Goal: Information Seeking & Learning: Learn about a topic

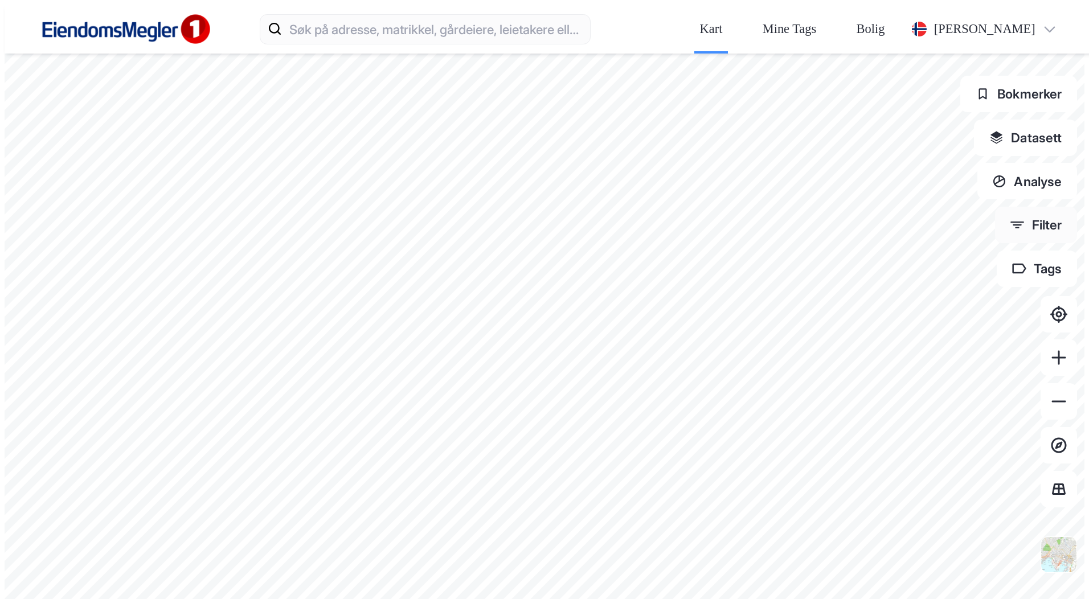
click at [1068, 207] on button "Filter" at bounding box center [1036, 225] width 83 height 36
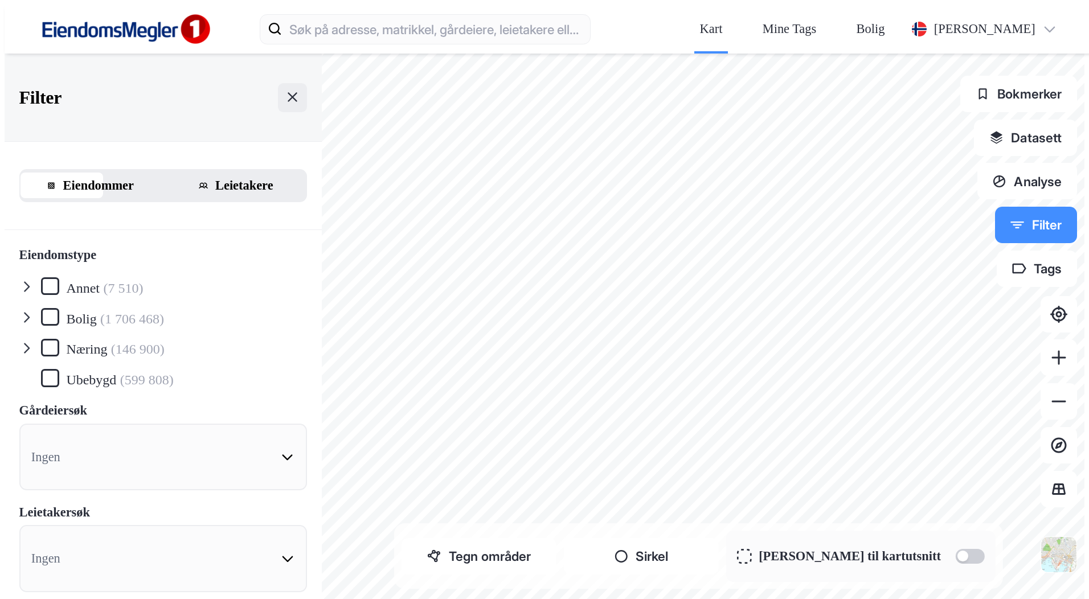
click at [215, 175] on div "Leietakere" at bounding box center [244, 186] width 58 height 22
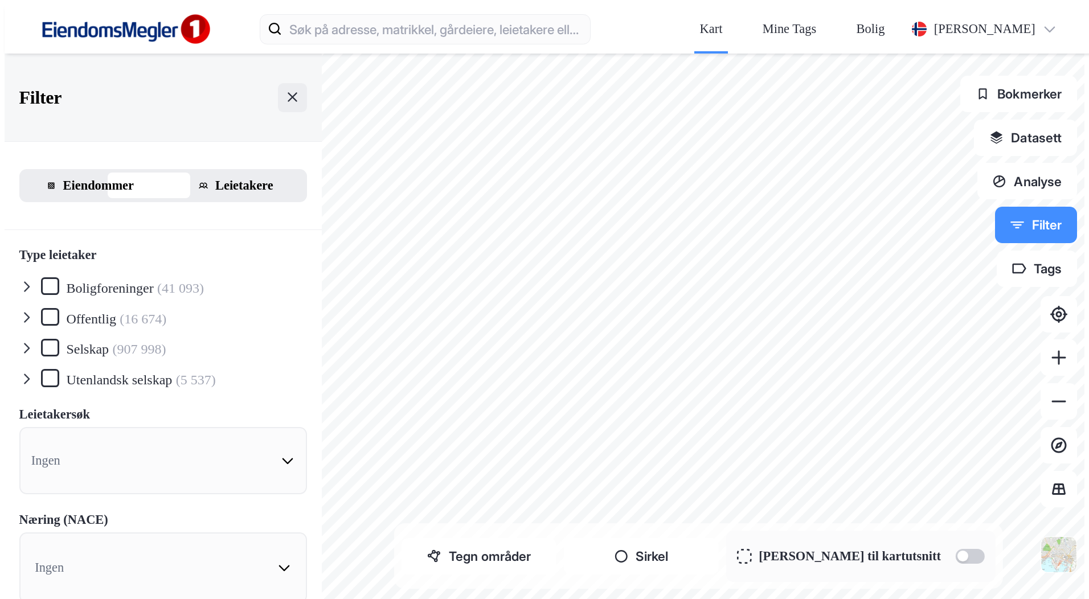
click at [215, 175] on div "Leietakere" at bounding box center [244, 186] width 58 height 22
click at [148, 427] on div "Ingen" at bounding box center [163, 460] width 288 height 67
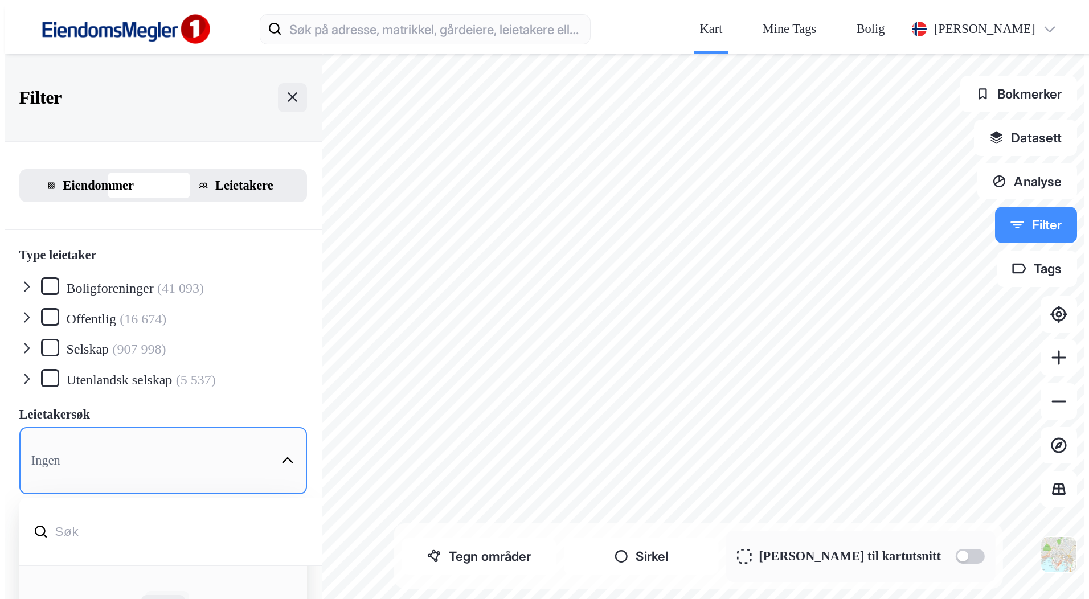
click at [149, 427] on div "Ingen" at bounding box center [163, 460] width 288 height 67
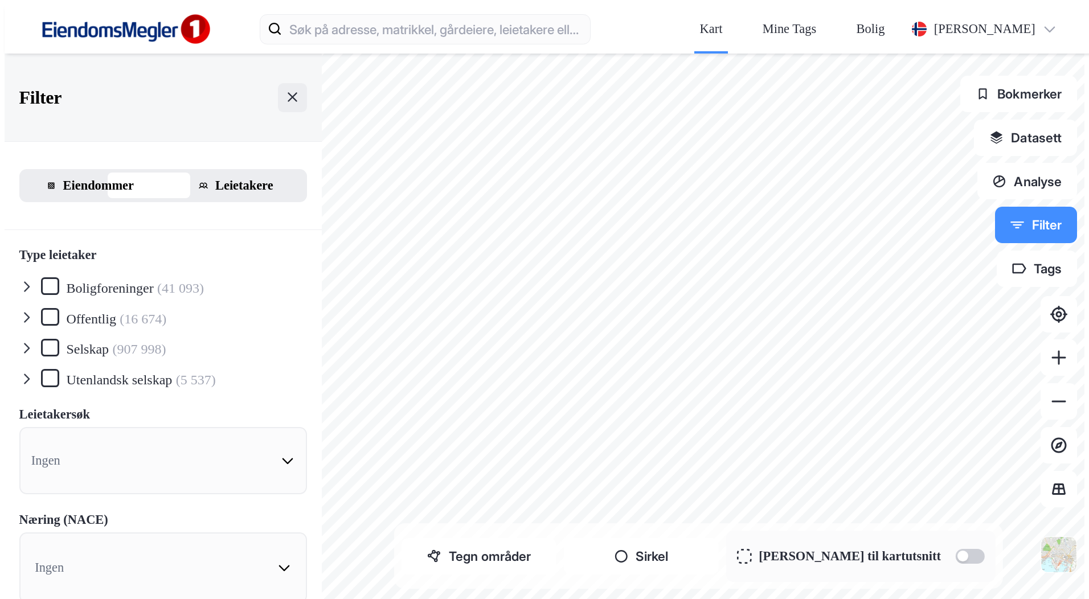
click at [79, 404] on div "Leietakersøk" at bounding box center [163, 415] width 288 height 22
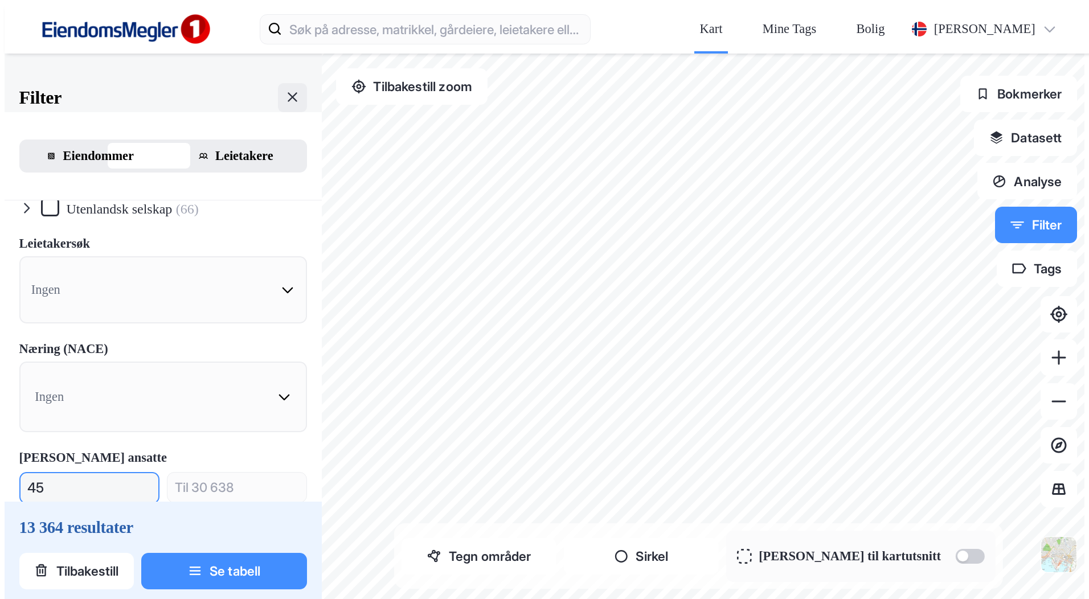
scroll to position [308, 0]
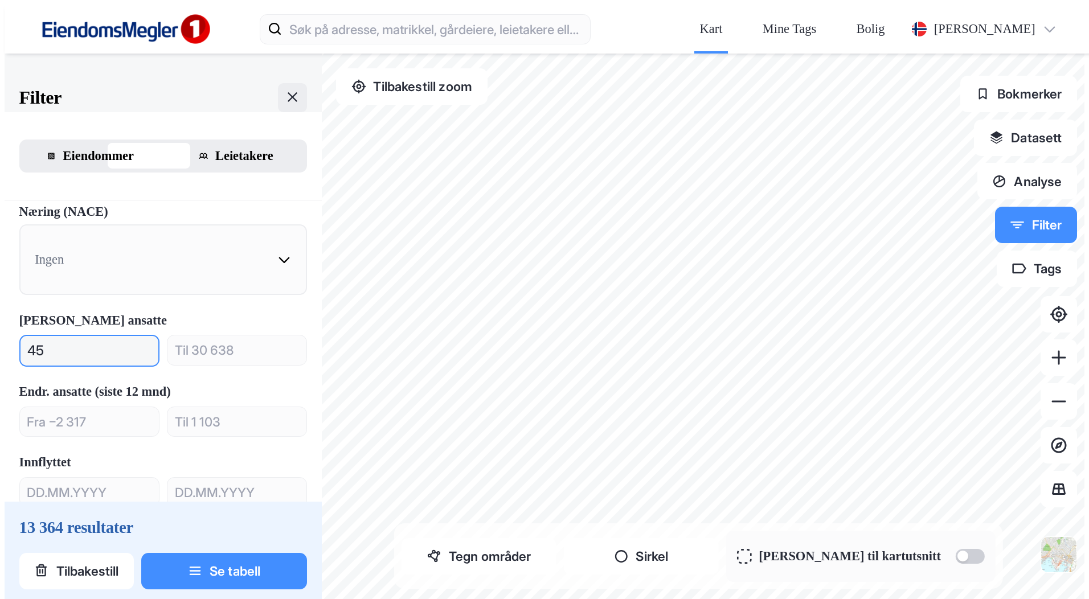
type input "45"
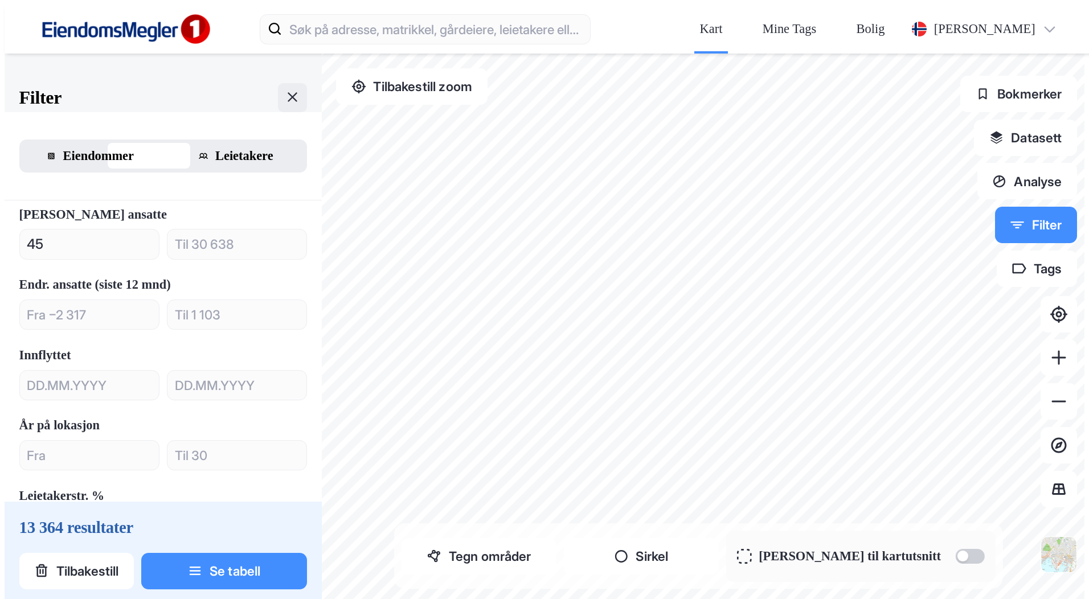
scroll to position [0, 0]
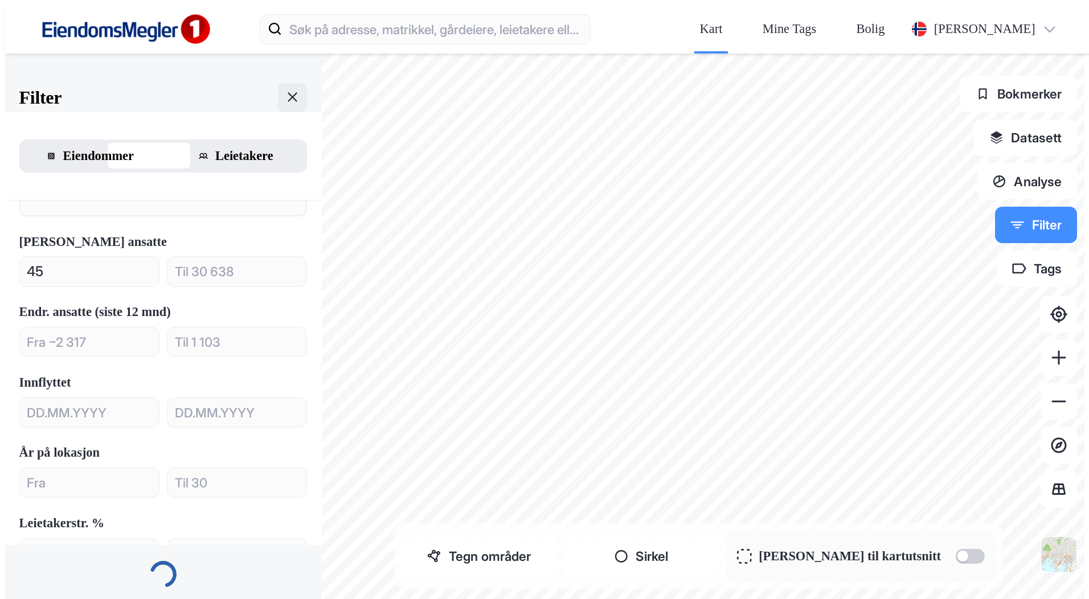
scroll to position [414, 0]
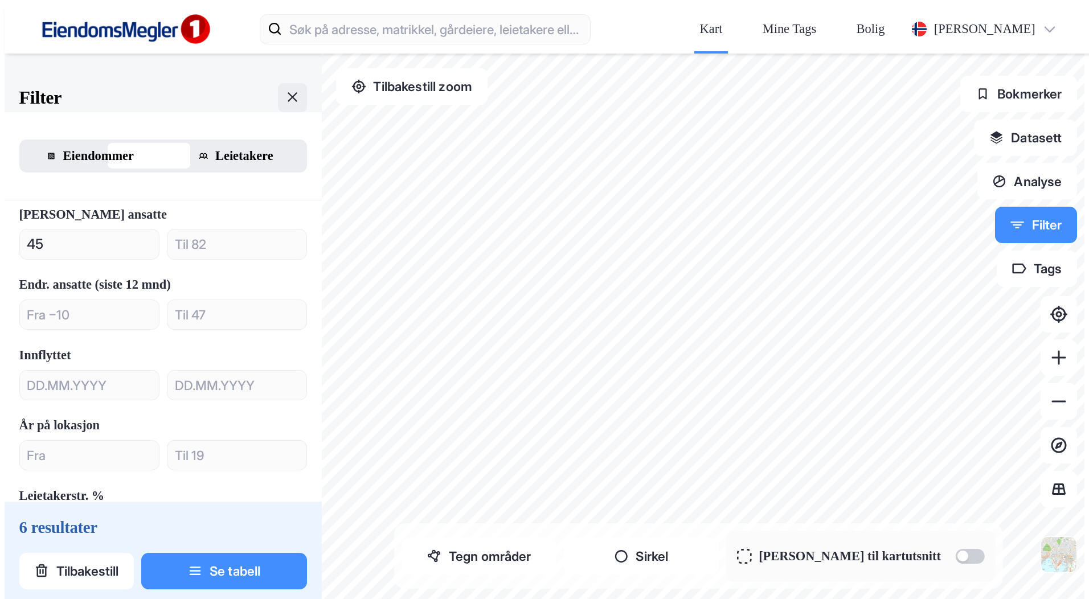
type input "6005"
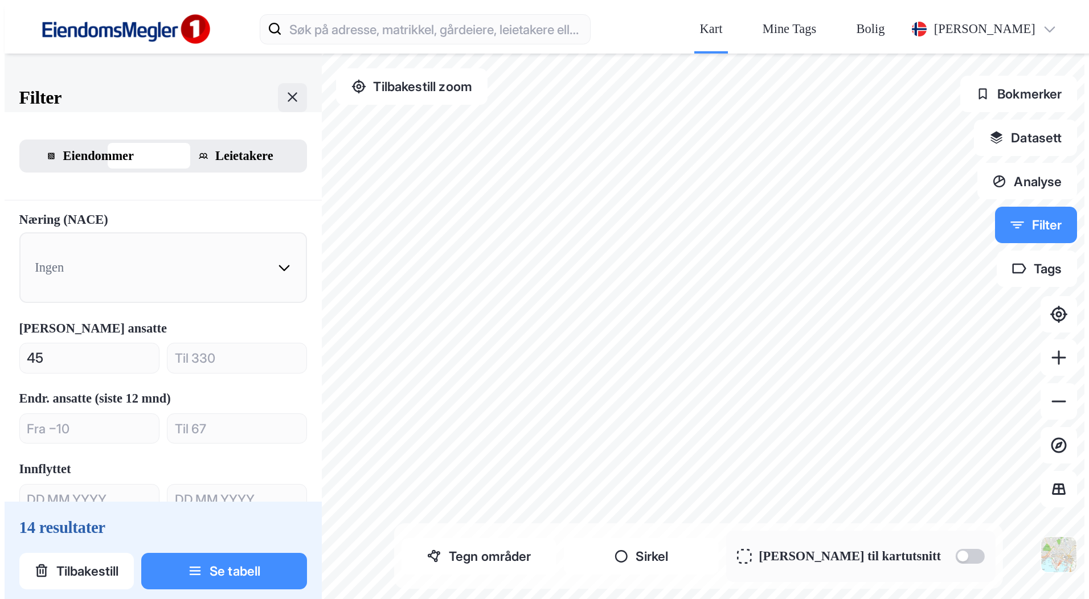
scroll to position [357, 0]
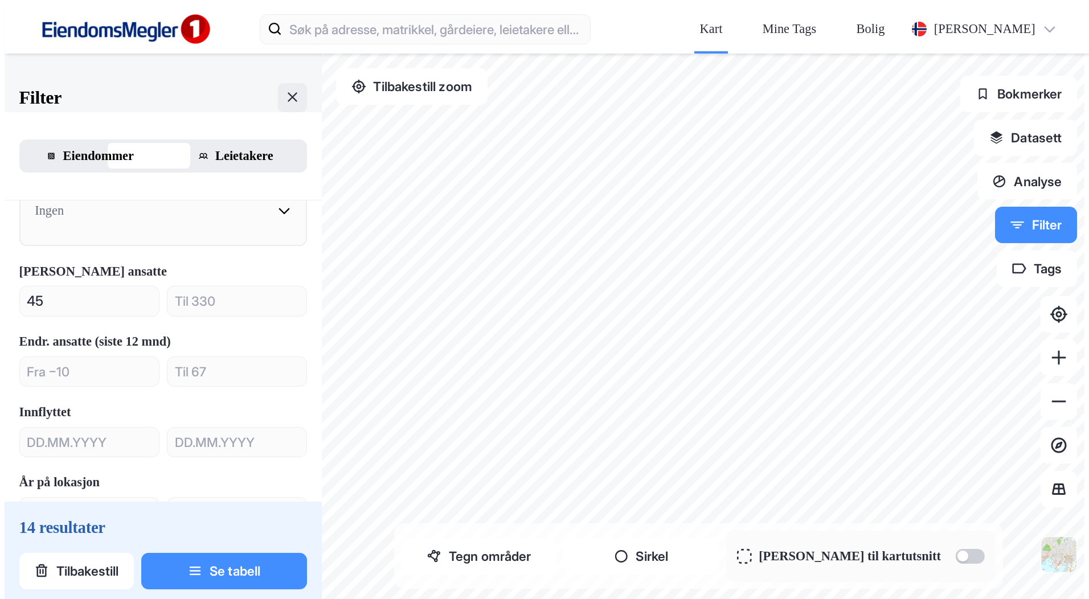
click at [145, 580] on button "Se tabell" at bounding box center [224, 571] width 166 height 36
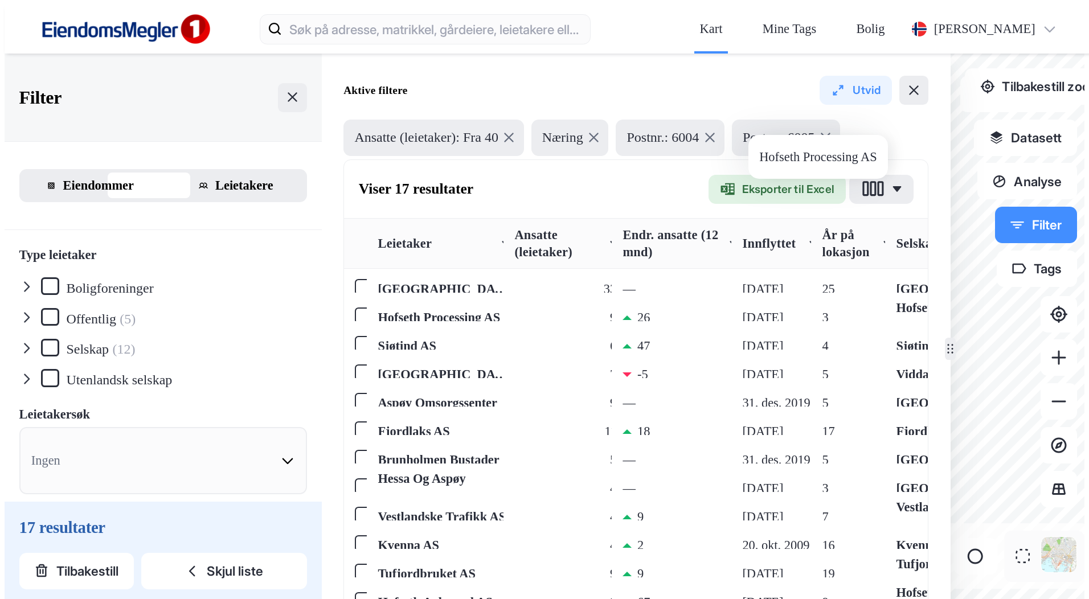
type input "4"
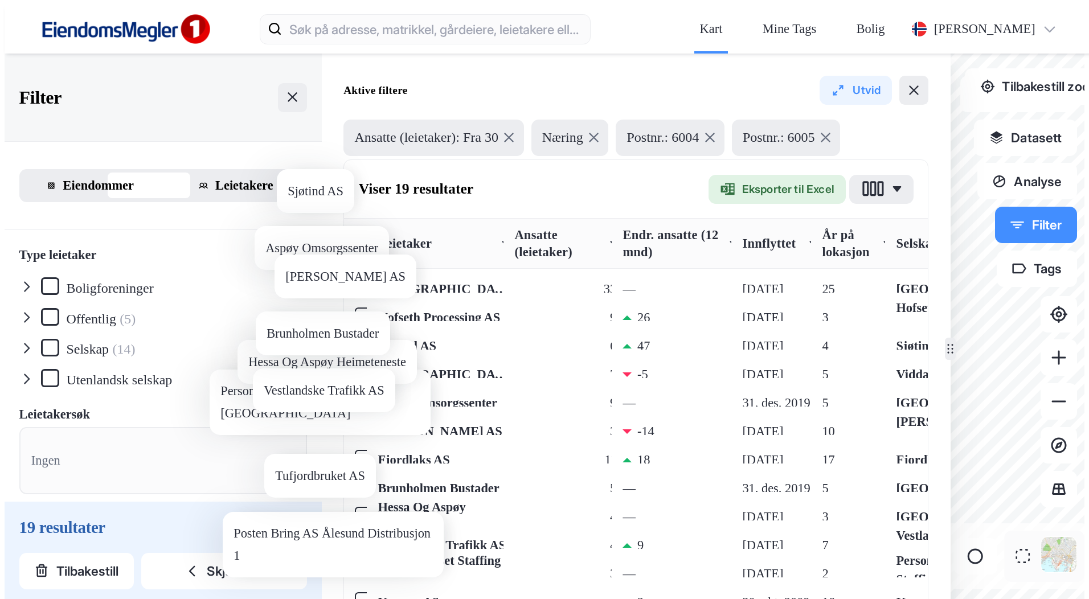
type input "3"
type input "25"
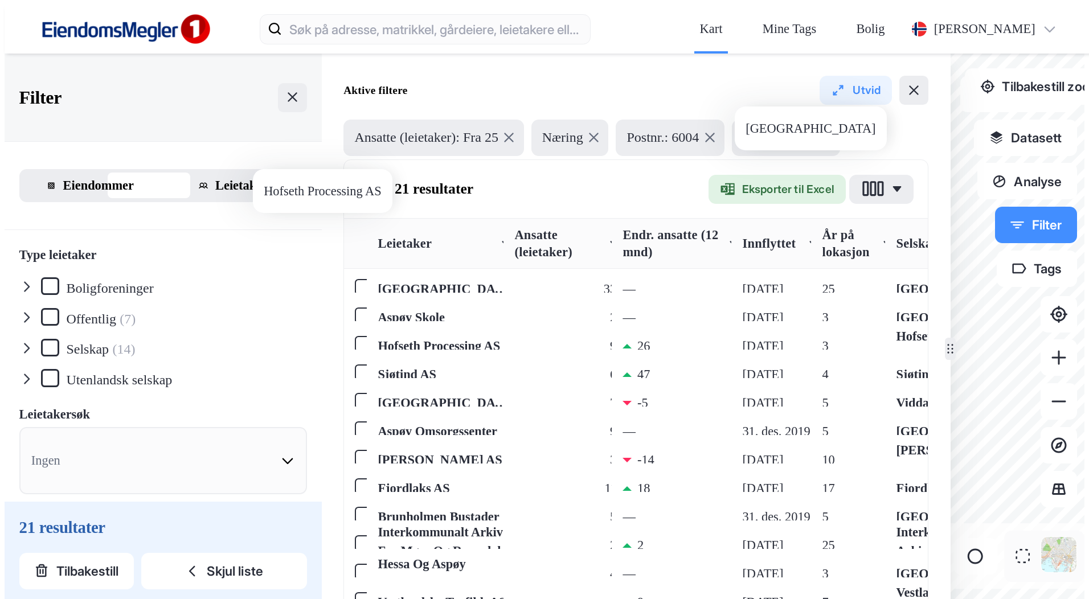
click at [536, 76] on div "Aktive filtere Utvid" at bounding box center [636, 90] width 585 height 29
click at [1089, 378] on html "Kart Mine Tags Bolig [PERSON_NAME] © Mapbox © OpenStreetMap Improve this map © …" at bounding box center [544, 304] width 1089 height 608
click at [1089, 380] on html "Kart Mine Tags Bolig [PERSON_NAME] © Mapbox © OpenStreetMap Improve this map © …" at bounding box center [544, 304] width 1089 height 608
click at [1089, 411] on html "Kart Mine Tags Bolig [PERSON_NAME] © Mapbox © OpenStreetMap Improve this map © …" at bounding box center [544, 304] width 1089 height 608
click at [1089, 345] on html "Kart Mine Tags Bolig [PERSON_NAME] © Mapbox © OpenStreetMap Improve this map © …" at bounding box center [544, 304] width 1089 height 608
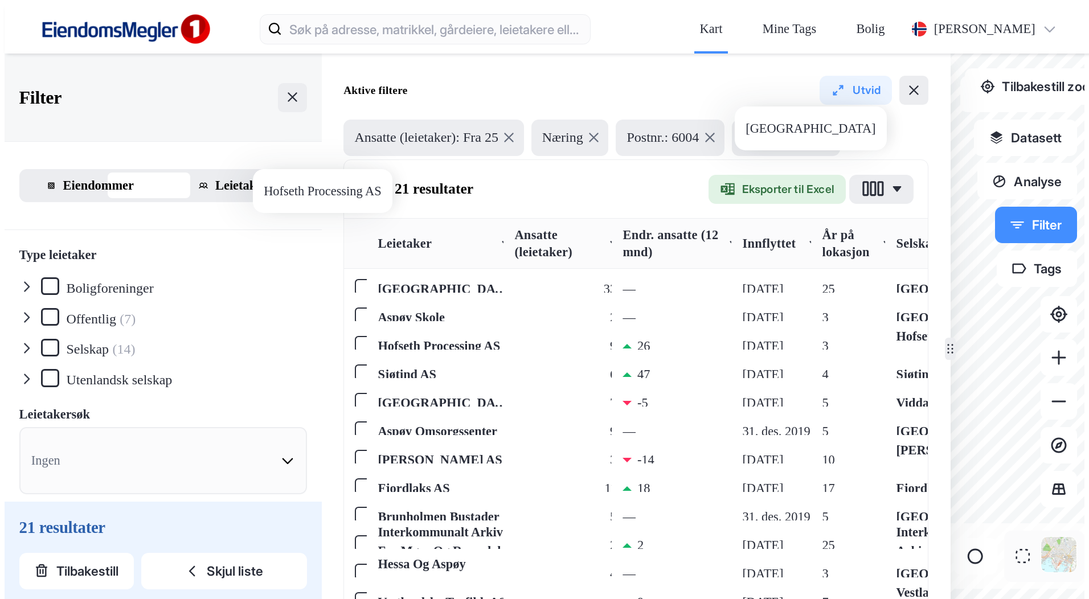
click at [1089, 440] on html "Kart Mine Tags Bolig [PERSON_NAME] © Mapbox © OpenStreetMap Improve this map © …" at bounding box center [544, 304] width 1089 height 608
click at [1089, 467] on html "Kart Mine Tags Bolig [PERSON_NAME] © Mapbox © OpenStreetMap Improve this map © …" at bounding box center [544, 304] width 1089 height 608
click at [1089, 554] on html "Kart Mine Tags Bolig [PERSON_NAME] © Mapbox © OpenStreetMap Improve this map © …" at bounding box center [544, 304] width 1089 height 608
click at [1089, 579] on html "Kart Mine Tags Bolig [PERSON_NAME] © Mapbox © OpenStreetMap Improve this map © …" at bounding box center [544, 304] width 1089 height 608
click at [1089, 599] on html "Kart Mine Tags Bolig [PERSON_NAME] © Mapbox © OpenStreetMap Improve this map © …" at bounding box center [544, 304] width 1089 height 608
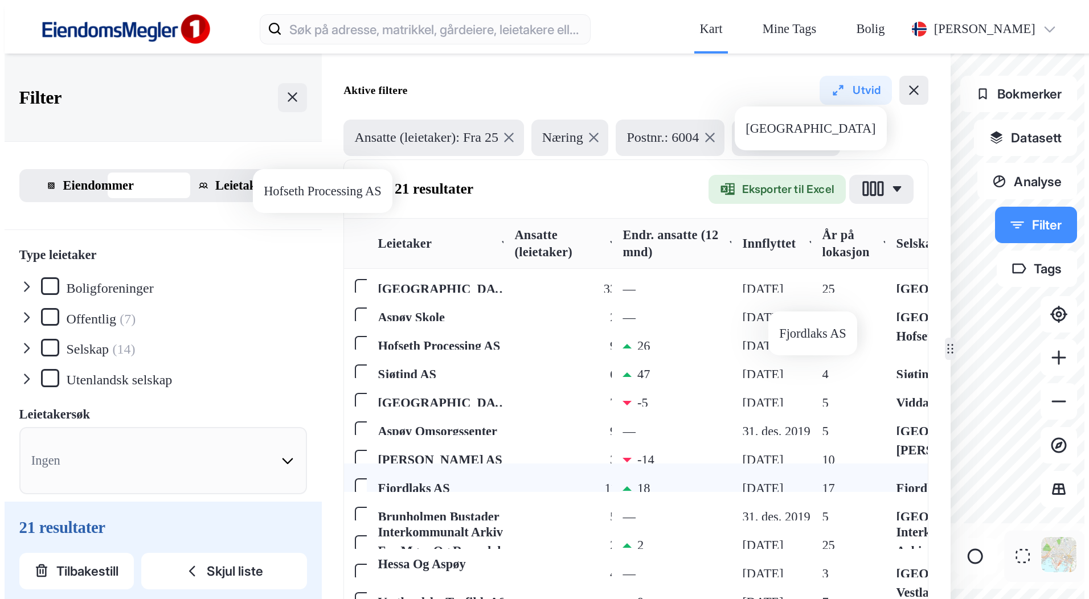
click at [791, 363] on div "© Mapbox © OpenStreetMap Improve this map © Maxar Filter Eiendommer Leietakere …" at bounding box center [545, 329] width 1080 height 550
click at [1089, 336] on html "Kart Mine Tags Bolig [PERSON_NAME] © Mapbox © OpenStreetMap Improve this map © …" at bounding box center [544, 304] width 1089 height 608
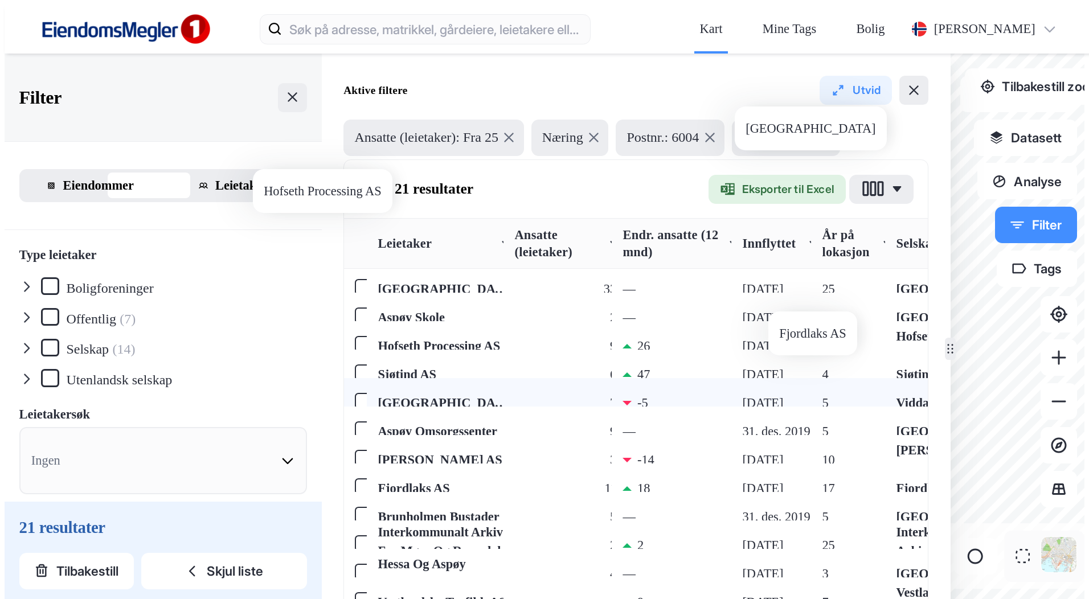
click at [799, 292] on div "© Mapbox © OpenStreetMap Improve this map © Maxar Filter Eiendommer Leietakere …" at bounding box center [545, 329] width 1080 height 550
click at [1089, 377] on html "Kart Mine Tags Bolig [PERSON_NAME] © Mapbox © OpenStreetMap Improve this map © …" at bounding box center [544, 304] width 1089 height 608
click at [807, 352] on div "© Mapbox © OpenStreetMap Improve this map © Maxar Filter Eiendommer Leietakere …" at bounding box center [545, 329] width 1080 height 550
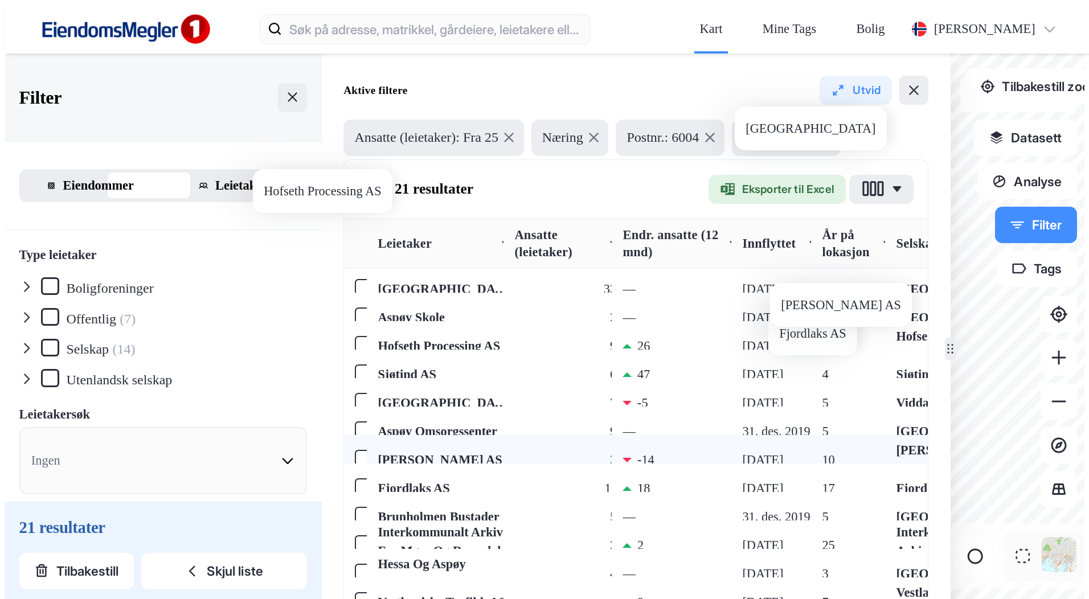
click at [788, 344] on div "© Mapbox © OpenStreetMap Improve this map © Maxar Filter Eiendommer Leietakere …" at bounding box center [545, 329] width 1080 height 550
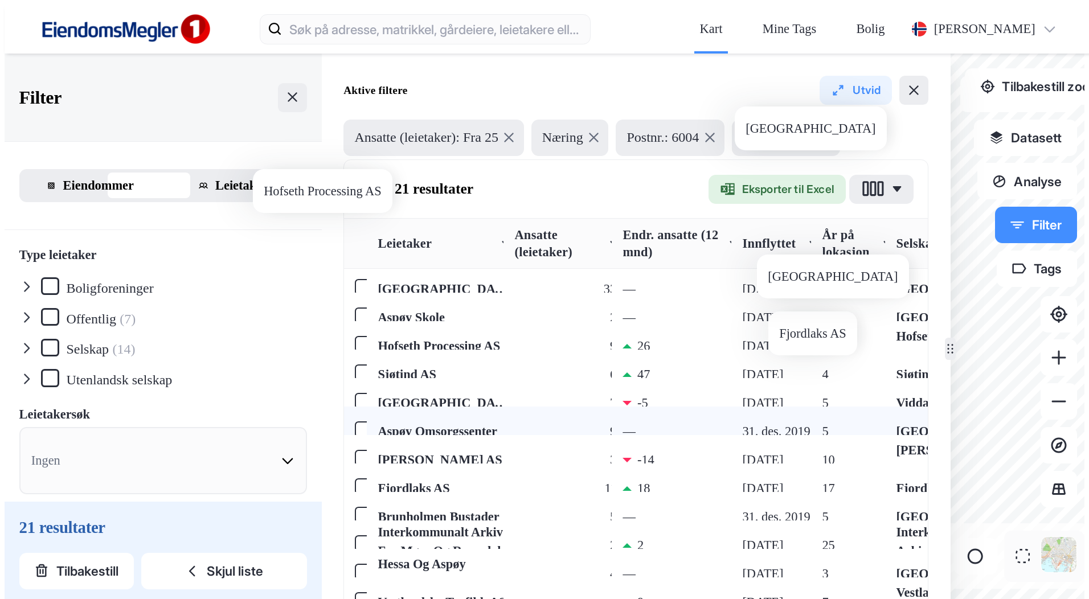
click at [786, 311] on div "© Mapbox © OpenStreetMap Improve this map © Maxar Filter Eiendommer Leietakere …" at bounding box center [545, 329] width 1080 height 550
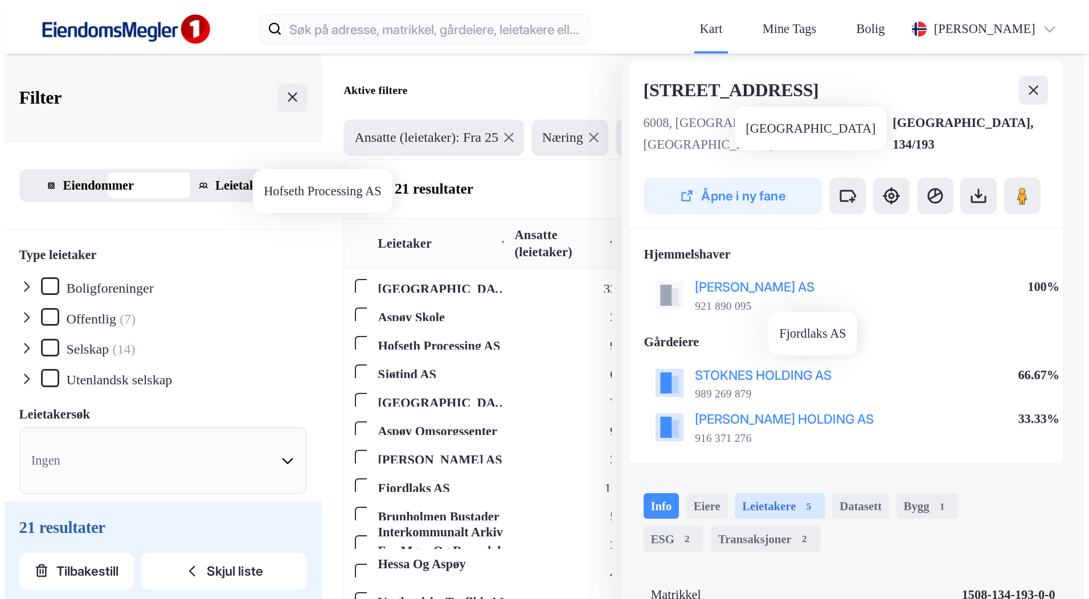
drag, startPoint x: 916, startPoint y: 301, endPoint x: 926, endPoint y: 304, distance: 10.6
click at [825, 493] on div "Leietakere 5" at bounding box center [780, 506] width 90 height 26
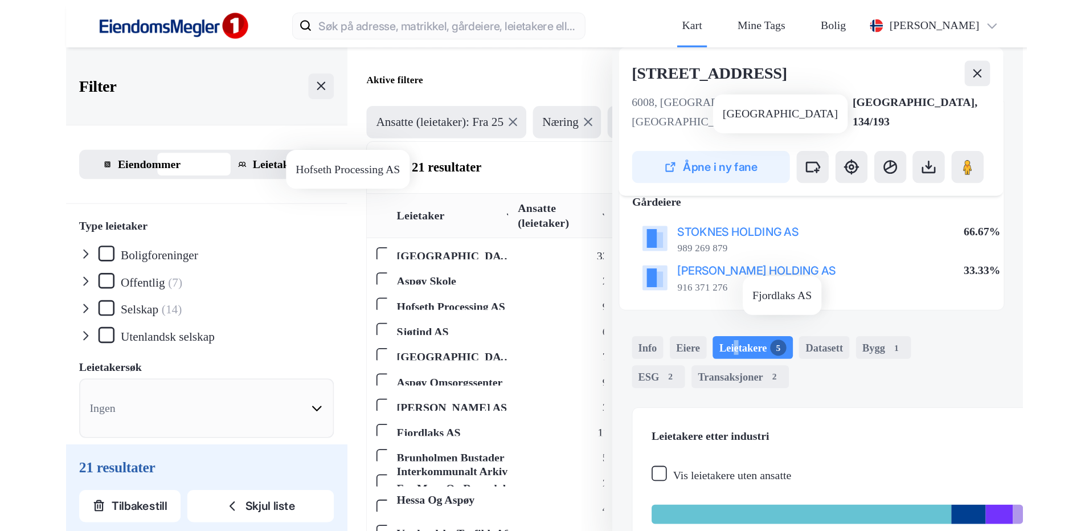
scroll to position [228, 0]
